Goal: Task Accomplishment & Management: Complete application form

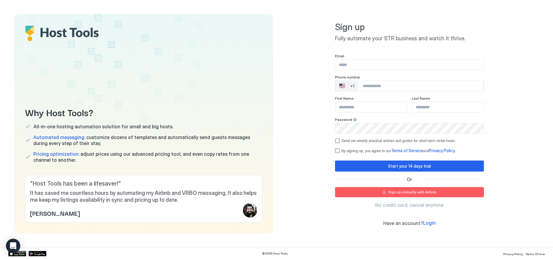
click at [370, 66] on input "Input Field" at bounding box center [409, 65] width 148 height 10
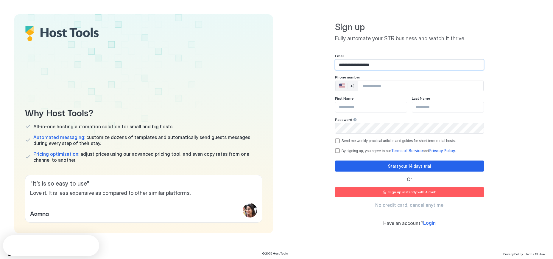
type input "**********"
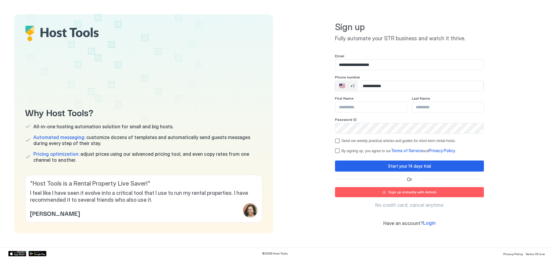
type input "**********"
type input "****"
type input "*******"
click at [339, 152] on div "termsPrivacy" at bounding box center [337, 150] width 5 height 5
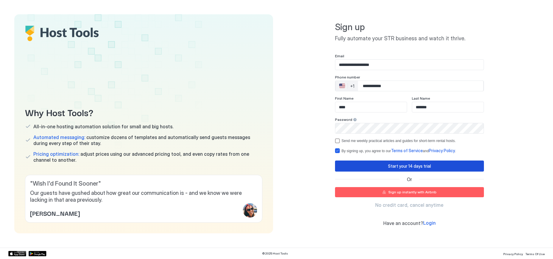
click at [393, 165] on div "Start your 14 days trial" at bounding box center [409, 166] width 43 height 6
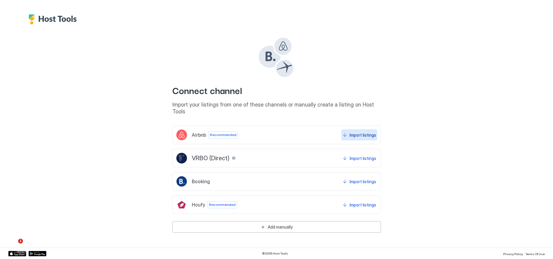
click at [362, 132] on div "Import listings" at bounding box center [363, 135] width 27 height 6
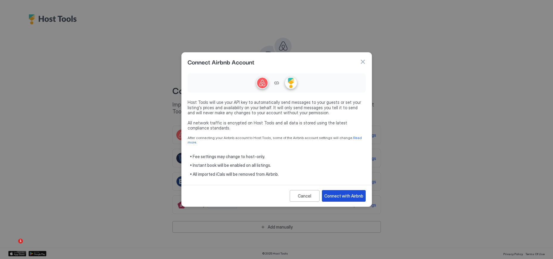
click at [353, 193] on div "Connect with Airbnb" at bounding box center [343, 195] width 39 height 6
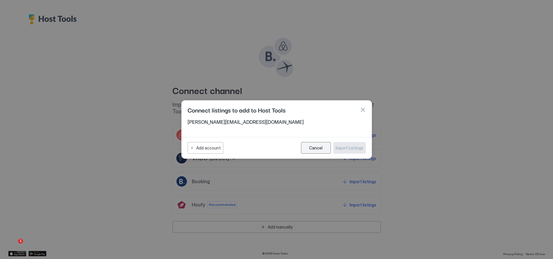
click at [315, 149] on div "Cancel" at bounding box center [315, 147] width 13 height 5
click at [318, 147] on div "Cancel" at bounding box center [315, 147] width 13 height 5
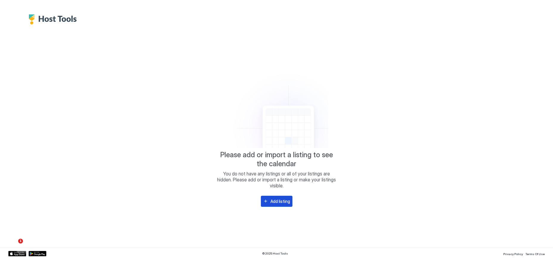
click at [282, 202] on div "Add listing" at bounding box center [280, 201] width 20 height 6
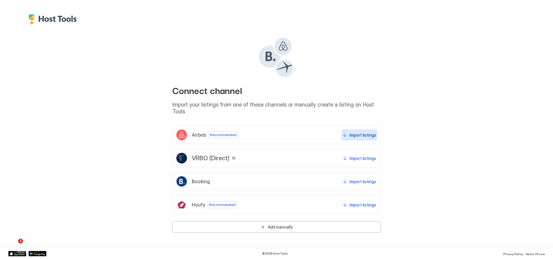
click at [368, 132] on div "Import listings" at bounding box center [363, 135] width 27 height 6
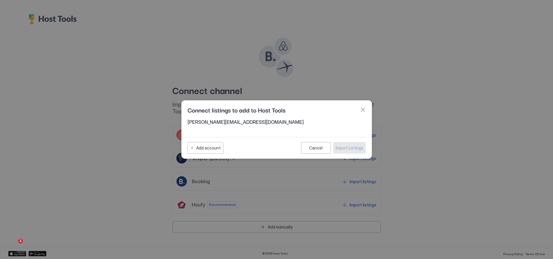
click at [219, 119] on div "Connect listings to add to Host Tools" at bounding box center [277, 109] width 190 height 18
click at [217, 125] on div "[PERSON_NAME][EMAIL_ADDRESS][DOMAIN_NAME]" at bounding box center [277, 124] width 178 height 10
click at [218, 149] on div "Add account" at bounding box center [208, 147] width 24 height 6
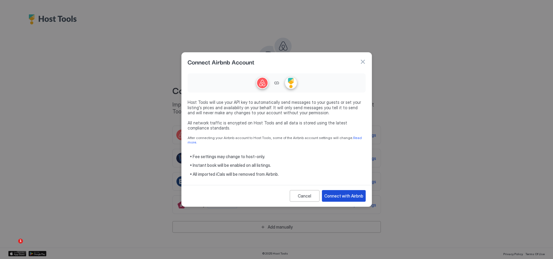
click at [337, 194] on div "Connect with Airbnb" at bounding box center [343, 195] width 39 height 6
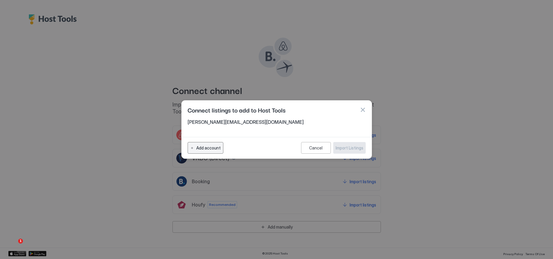
click at [205, 146] on div "Add account" at bounding box center [208, 147] width 24 height 6
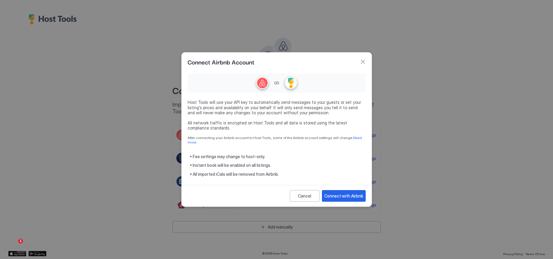
click at [404, 85] on div at bounding box center [276, 129] width 553 height 259
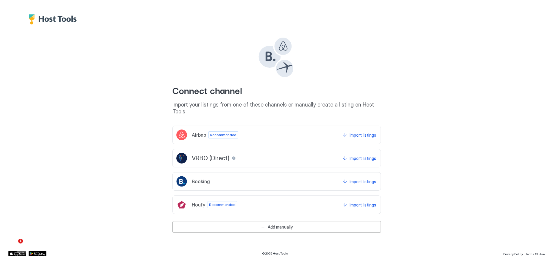
click at [312, 125] on div "Airbnb Recommended Import listings" at bounding box center [276, 134] width 208 height 18
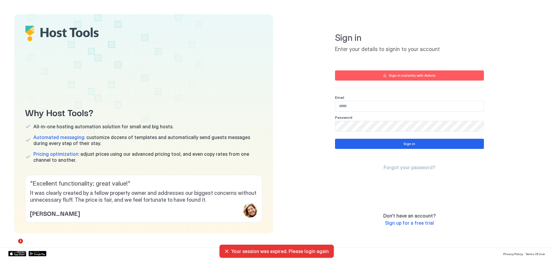
type input "**********"
click at [228, 250] on div "Your session was expired. Please login again" at bounding box center [276, 251] width 105 height 6
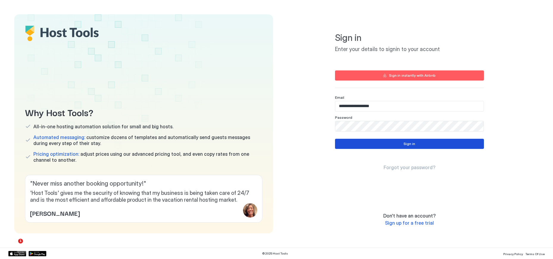
click at [374, 145] on button "Sign in" at bounding box center [409, 143] width 149 height 10
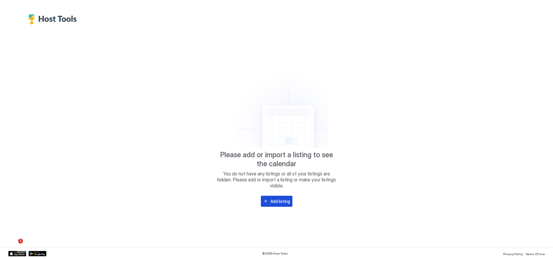
click at [289, 203] on div "Add listing" at bounding box center [280, 201] width 20 height 6
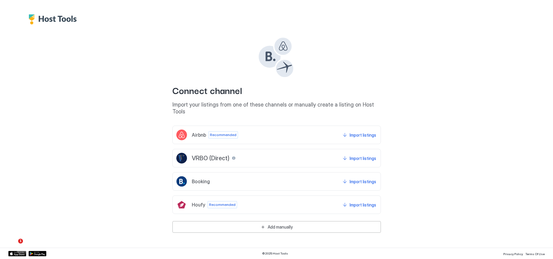
click at [298, 128] on div "Airbnb Recommended Import listings" at bounding box center [276, 134] width 208 height 18
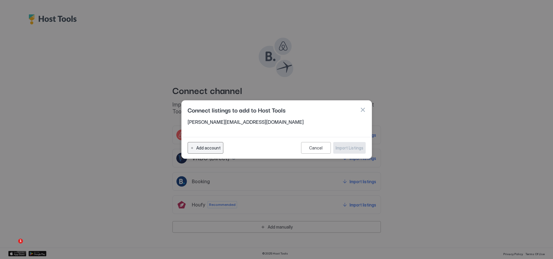
click at [208, 147] on div "Add account" at bounding box center [208, 147] width 24 height 6
